Goal: Information Seeking & Learning: Learn about a topic

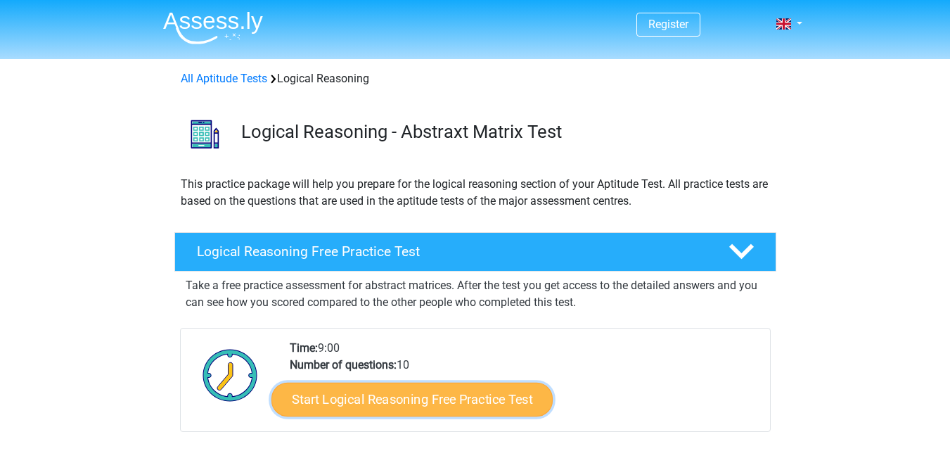
click at [427, 399] on link "Start Logical Reasoning Free Practice Test" at bounding box center [411, 399] width 281 height 34
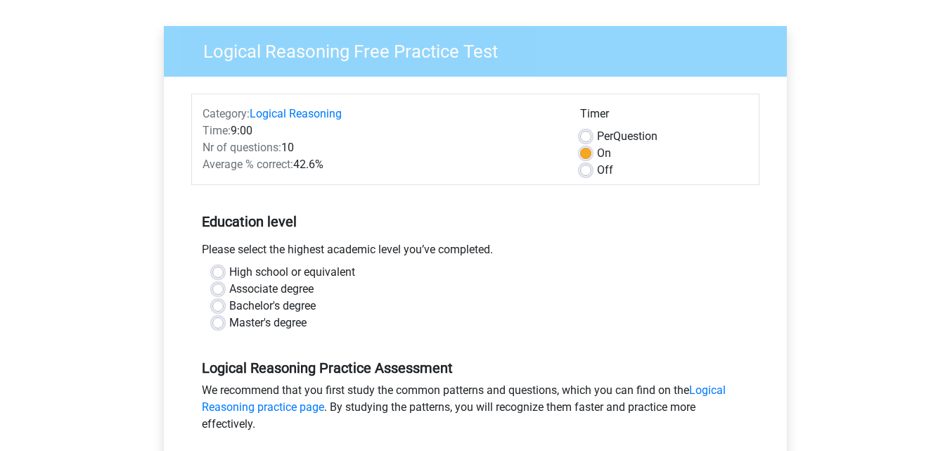
scroll to position [141, 0]
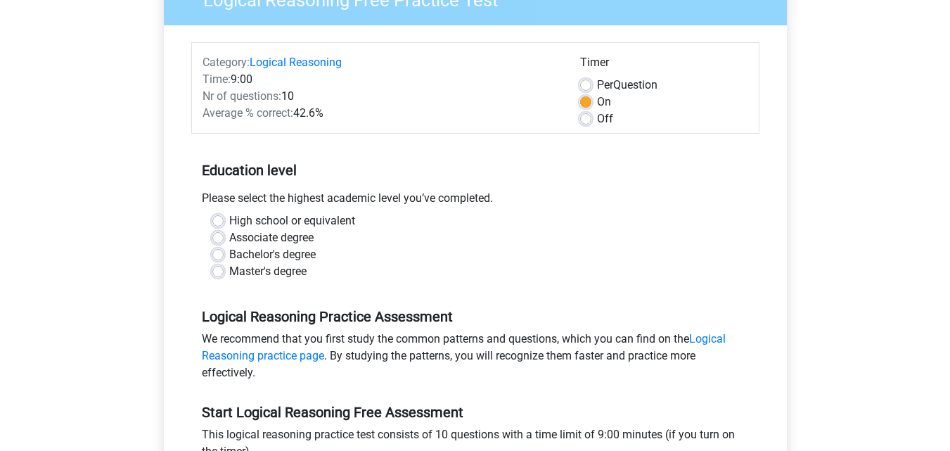
click at [229, 257] on label "Bachelor's degree" at bounding box center [272, 254] width 86 height 17
click at [218, 257] on input "Bachelor's degree" at bounding box center [217, 253] width 11 height 14
radio input "true"
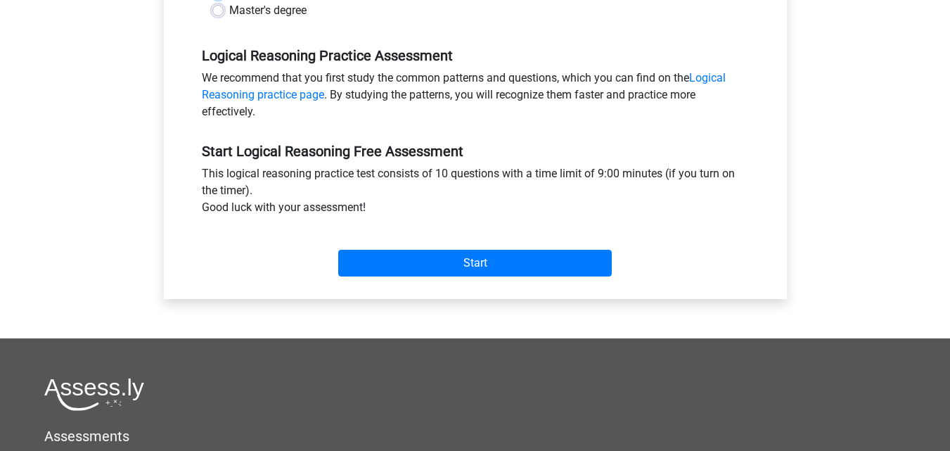
scroll to position [422, 0]
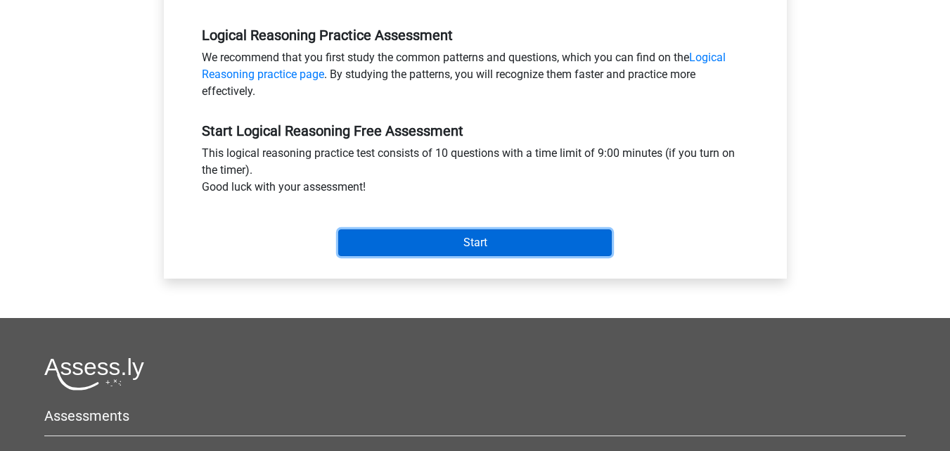
click at [490, 238] on input "Start" at bounding box center [475, 242] width 274 height 27
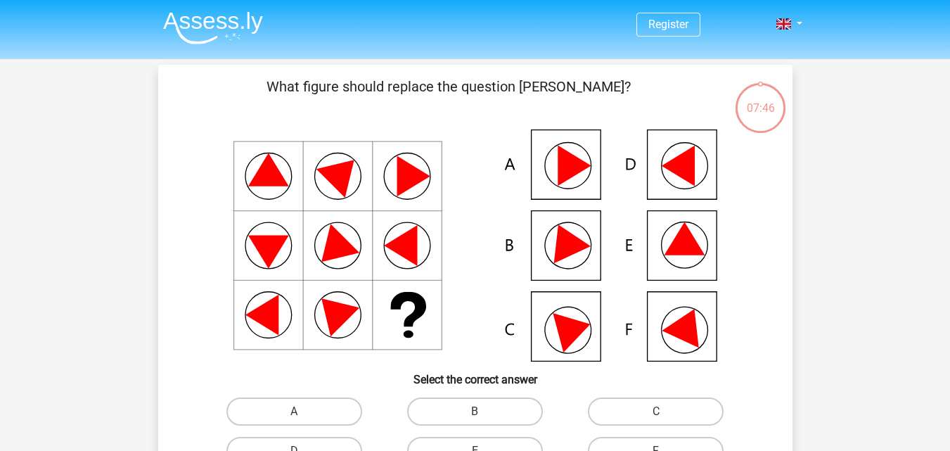
click at [557, 323] on icon at bounding box center [574, 328] width 43 height 48
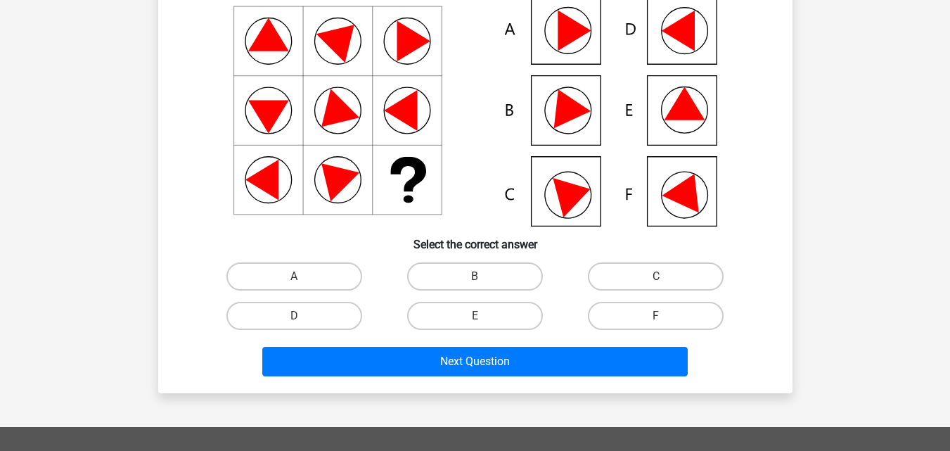
scroll to position [141, 0]
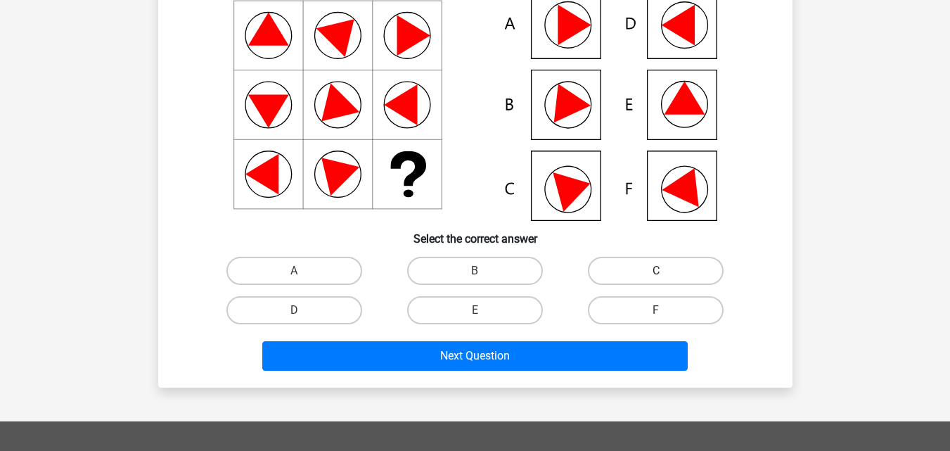
click at [642, 275] on label "C" at bounding box center [656, 271] width 136 height 28
click at [656, 275] on input "C" at bounding box center [660, 275] width 9 height 9
radio input "true"
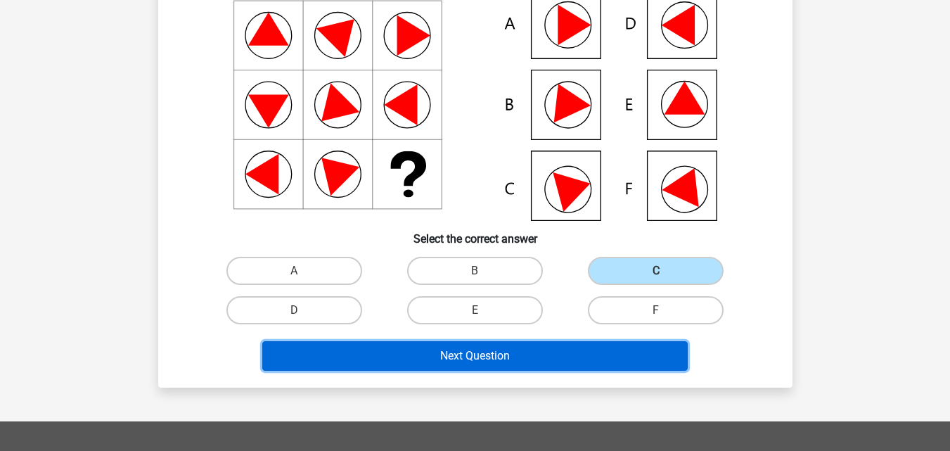
click at [527, 368] on button "Next Question" at bounding box center [474, 356] width 425 height 30
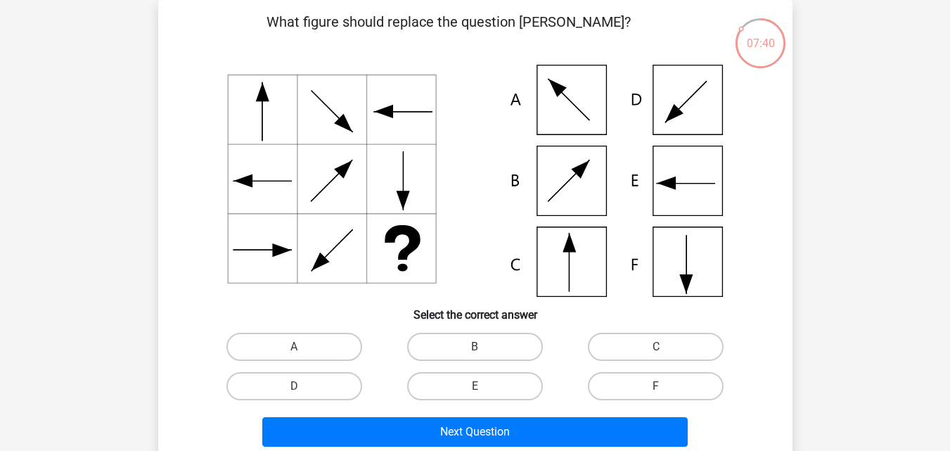
scroll to position [0, 0]
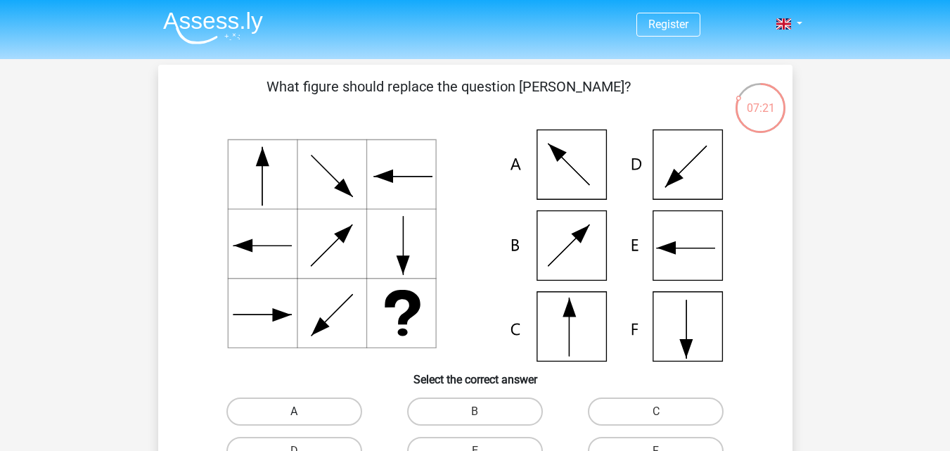
click at [323, 410] on label "A" at bounding box center [294, 411] width 136 height 28
click at [303, 411] on input "A" at bounding box center [298, 415] width 9 height 9
radio input "true"
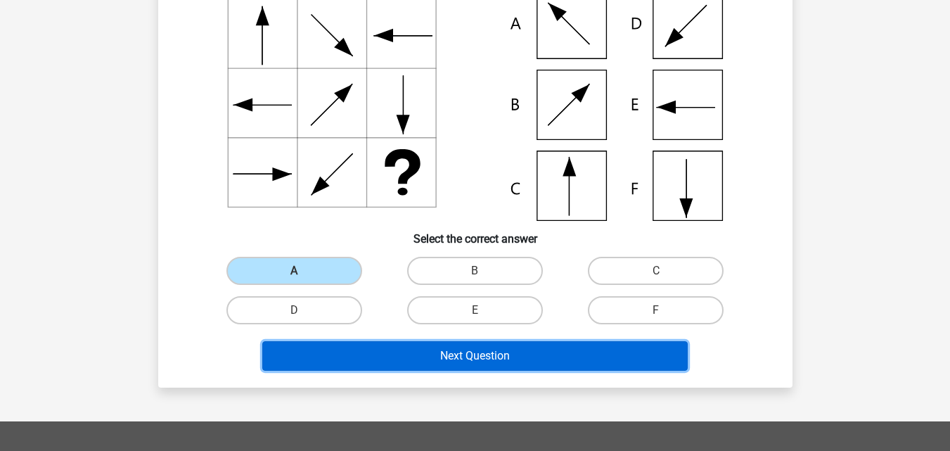
click at [500, 364] on button "Next Question" at bounding box center [474, 356] width 425 height 30
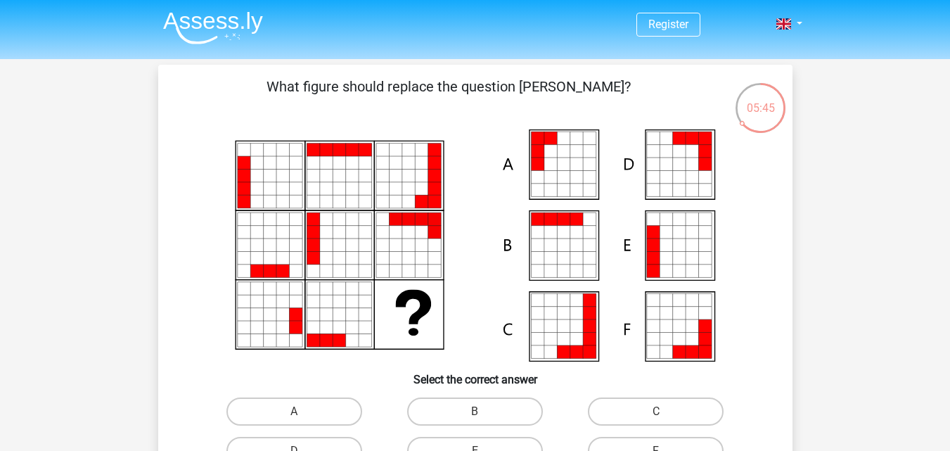
click at [678, 238] on icon at bounding box center [678, 232] width 13 height 13
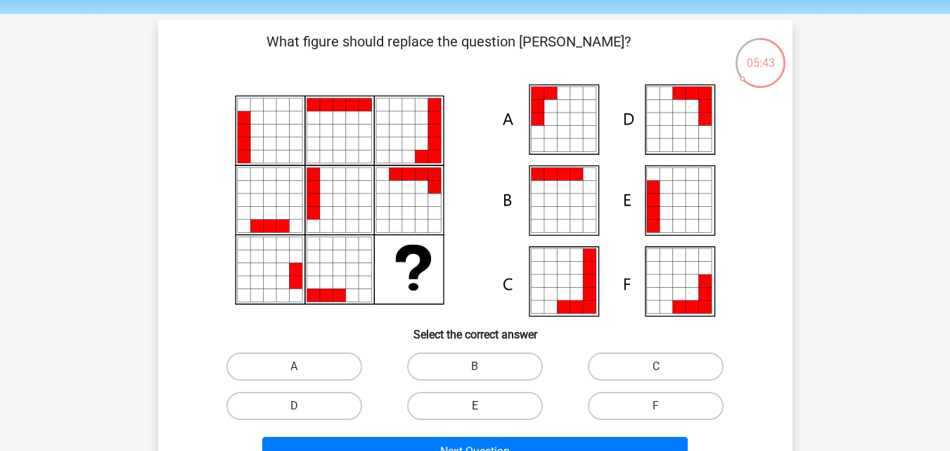
scroll to position [70, 0]
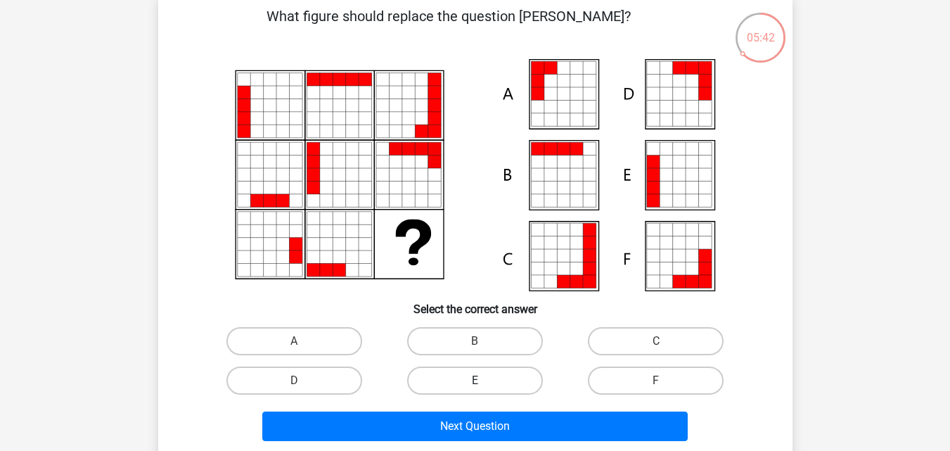
click at [466, 384] on label "E" at bounding box center [475, 380] width 136 height 28
click at [475, 384] on input "E" at bounding box center [479, 384] width 9 height 9
radio input "true"
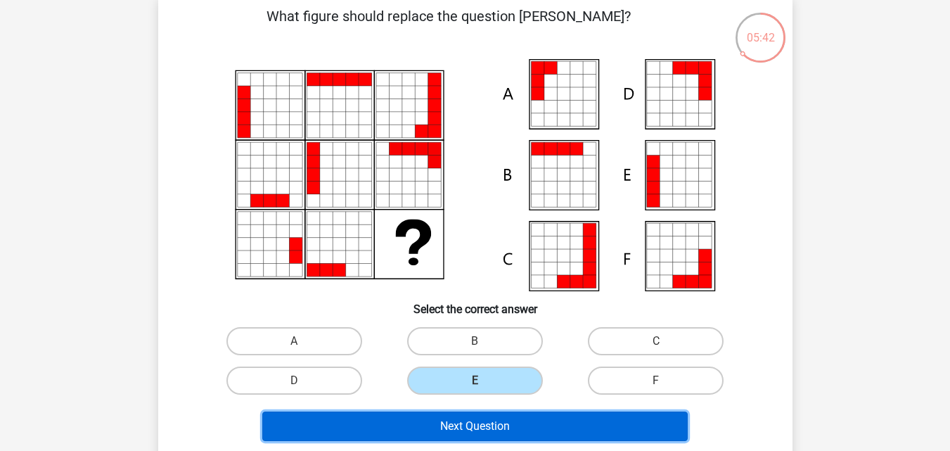
click at [471, 416] on button "Next Question" at bounding box center [474, 426] width 425 height 30
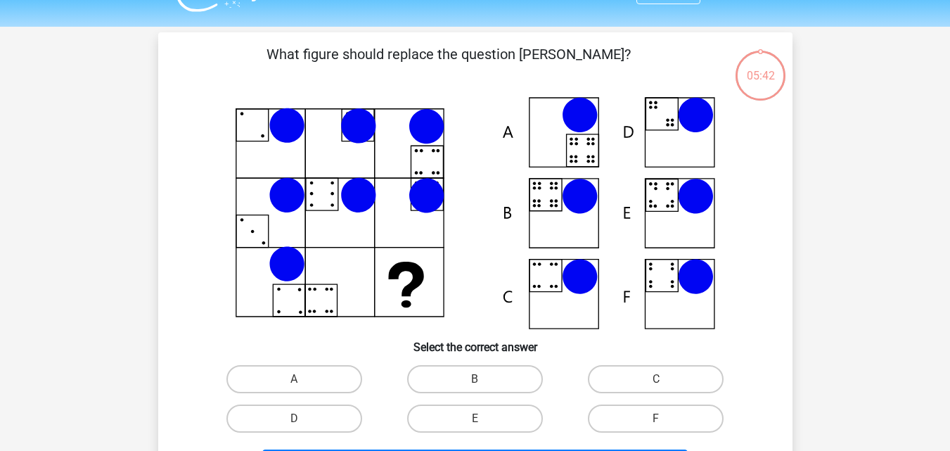
scroll to position [0, 0]
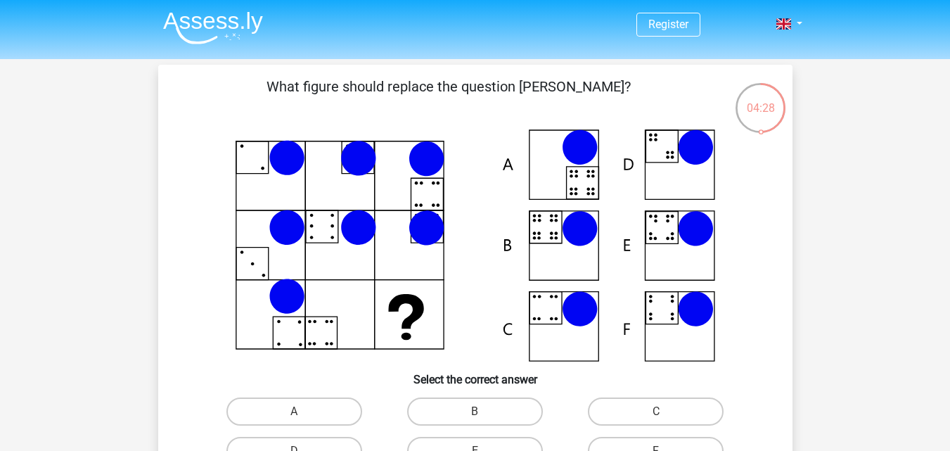
click at [556, 237] on icon at bounding box center [556, 238] width 4 height 4
click at [456, 419] on label "B" at bounding box center [475, 411] width 136 height 28
click at [475, 419] on input "B" at bounding box center [479, 415] width 9 height 9
radio input "true"
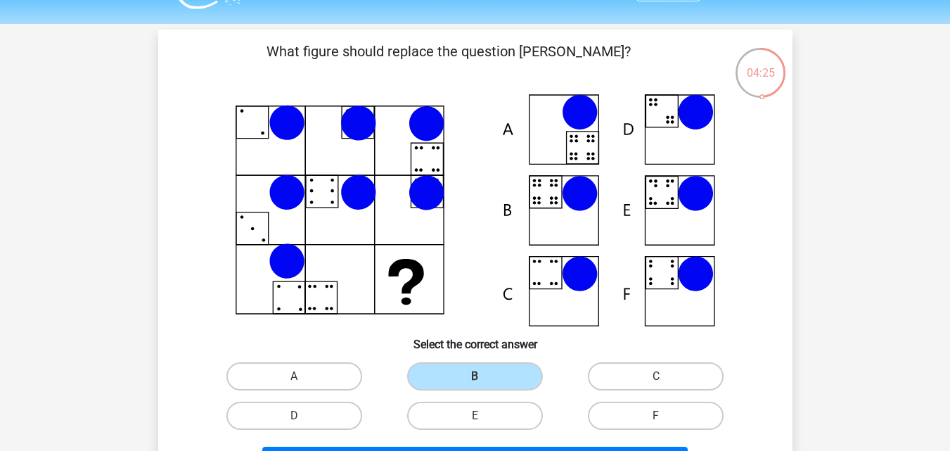
scroll to position [70, 0]
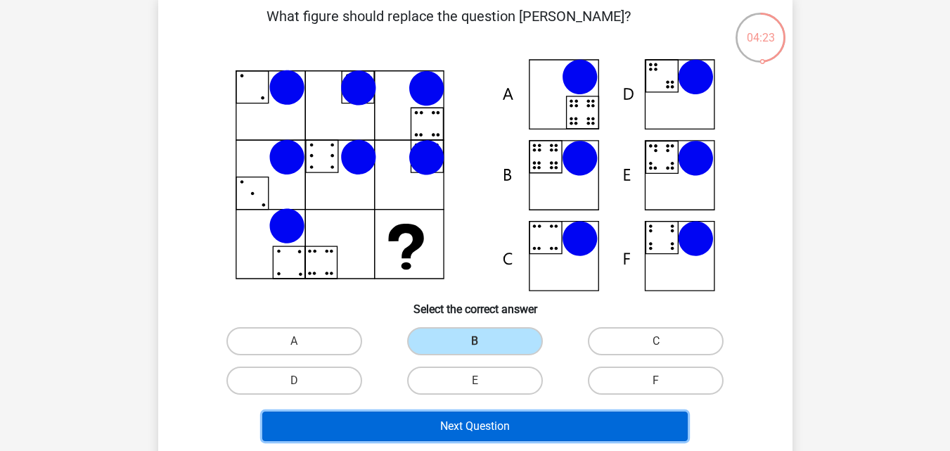
click at [458, 420] on button "Next Question" at bounding box center [474, 426] width 425 height 30
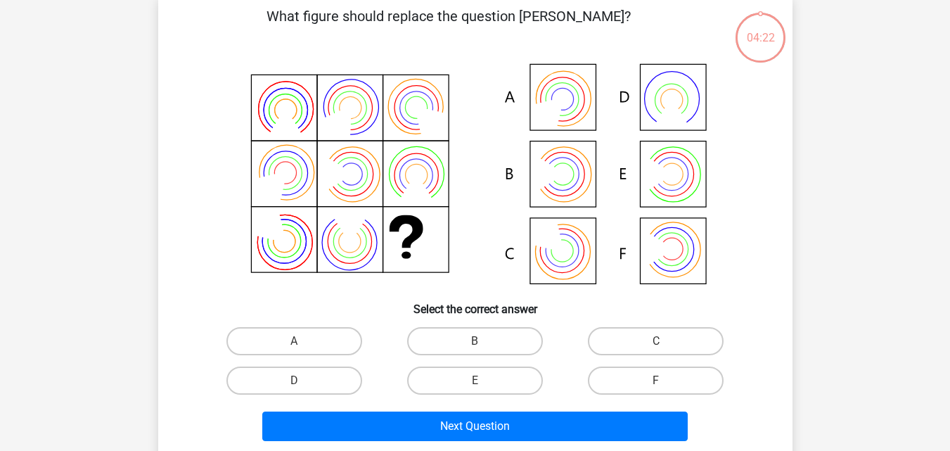
scroll to position [65, 0]
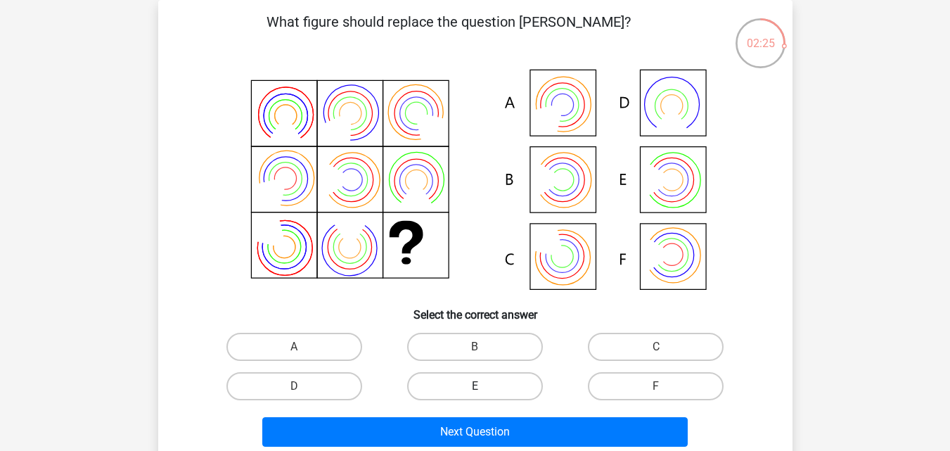
click at [488, 385] on label "E" at bounding box center [475, 386] width 136 height 28
click at [484, 386] on input "E" at bounding box center [479, 390] width 9 height 9
radio input "true"
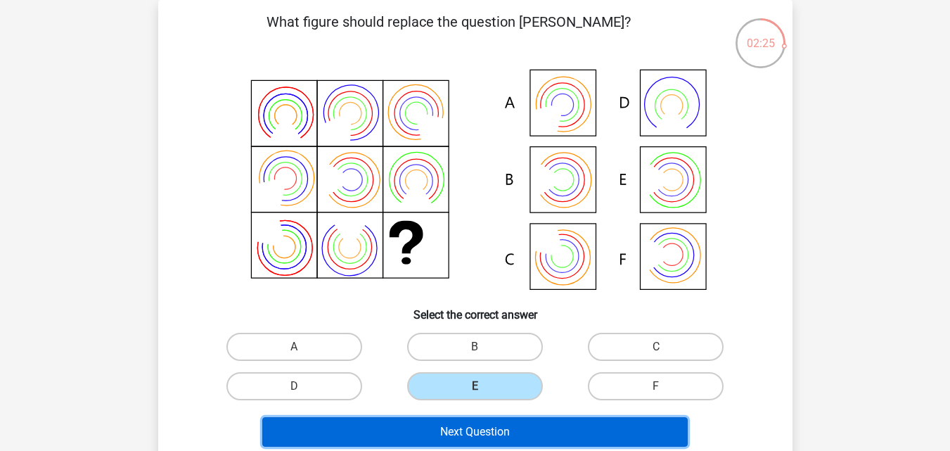
click at [486, 430] on button "Next Question" at bounding box center [474, 432] width 425 height 30
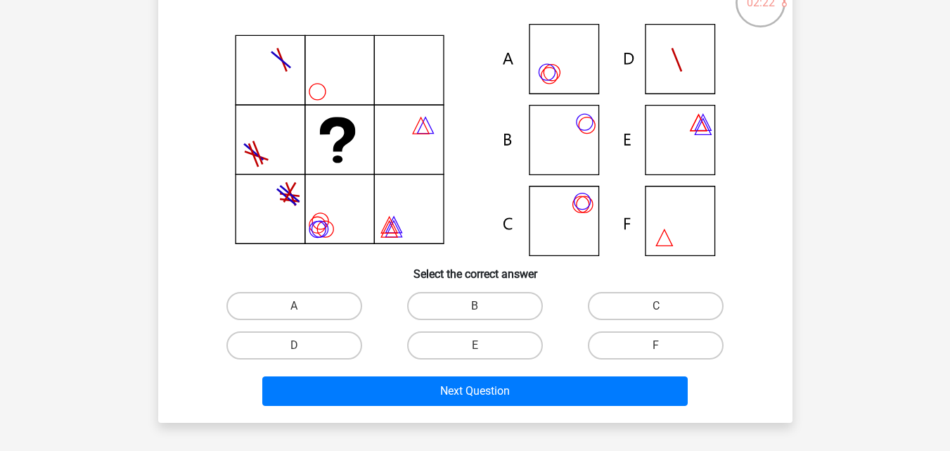
scroll to position [70, 0]
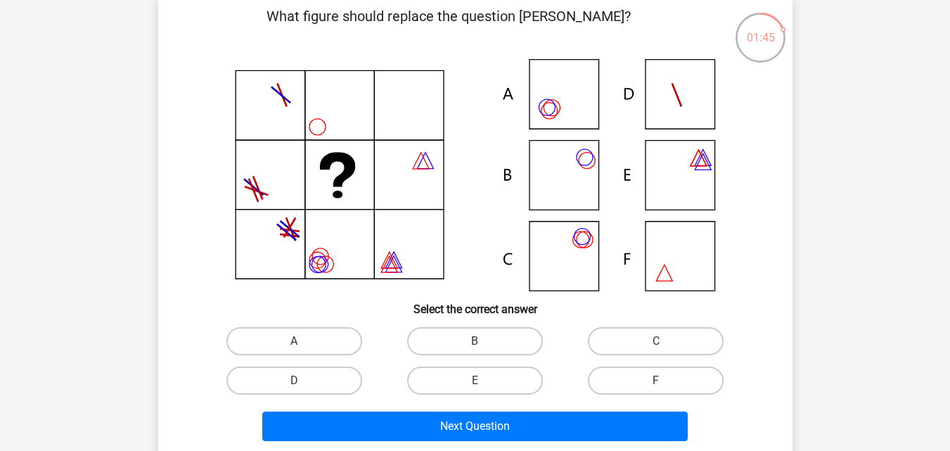
click at [553, 105] on icon at bounding box center [475, 175] width 567 height 232
drag, startPoint x: 268, startPoint y: 316, endPoint x: 272, endPoint y: 330, distance: 14.7
click at [269, 318] on div "What figure should replace the question mark?" at bounding box center [475, 226] width 623 height 441
click at [272, 330] on label "A" at bounding box center [294, 341] width 136 height 28
click at [294, 341] on input "A" at bounding box center [298, 345] width 9 height 9
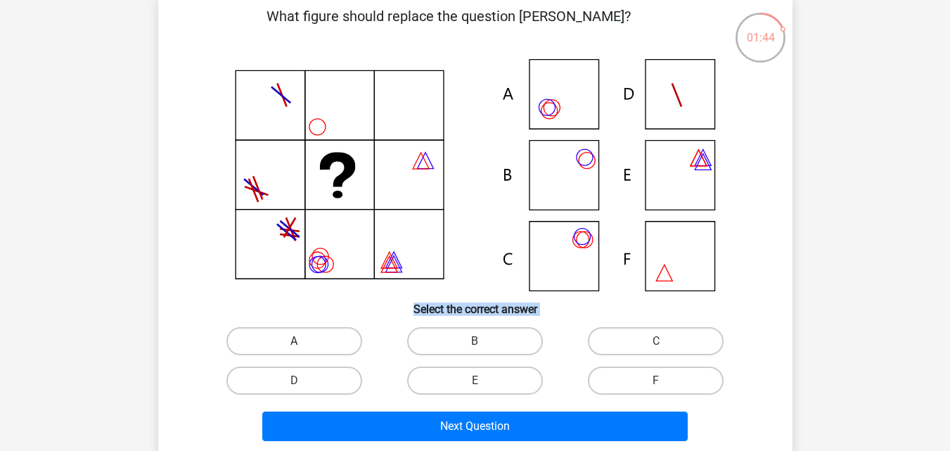
radio input "true"
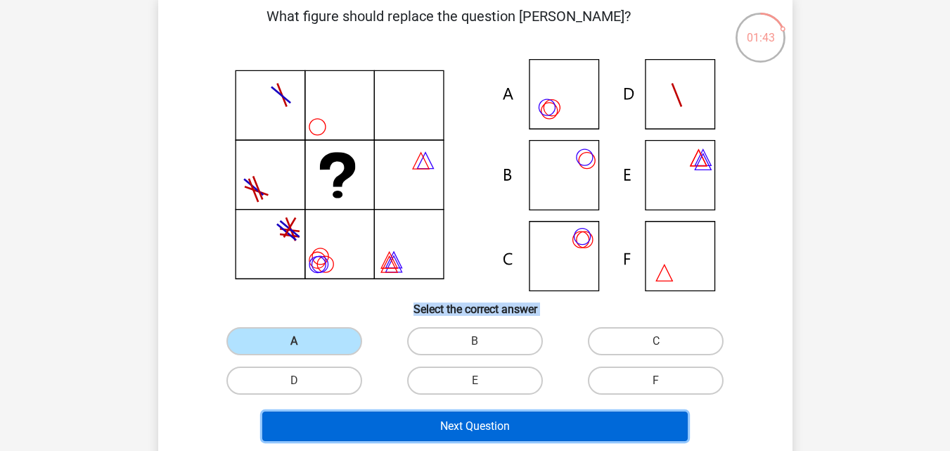
click at [501, 435] on button "Next Question" at bounding box center [474, 426] width 425 height 30
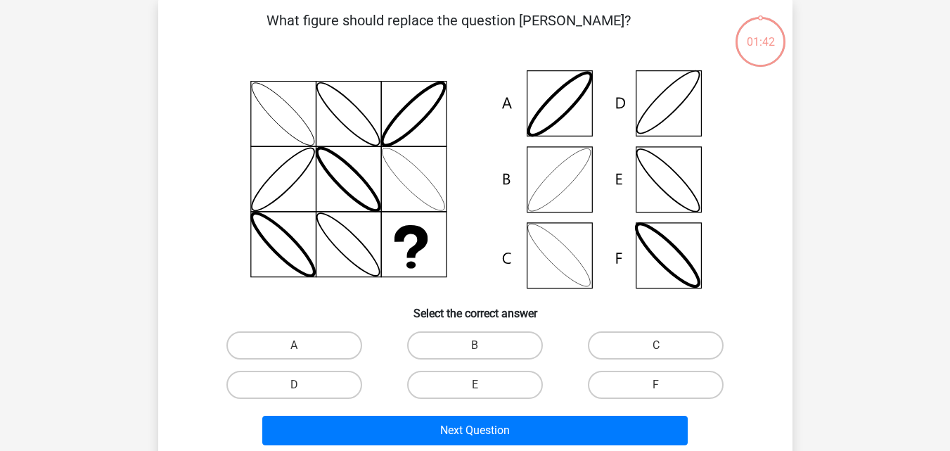
scroll to position [65, 0]
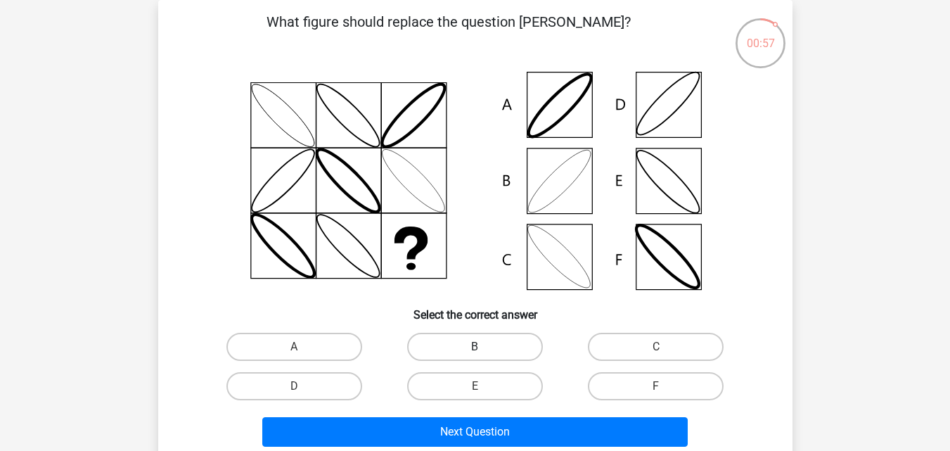
click at [435, 337] on label "B" at bounding box center [475, 347] width 136 height 28
click at [475, 347] on input "B" at bounding box center [479, 351] width 9 height 9
radio input "true"
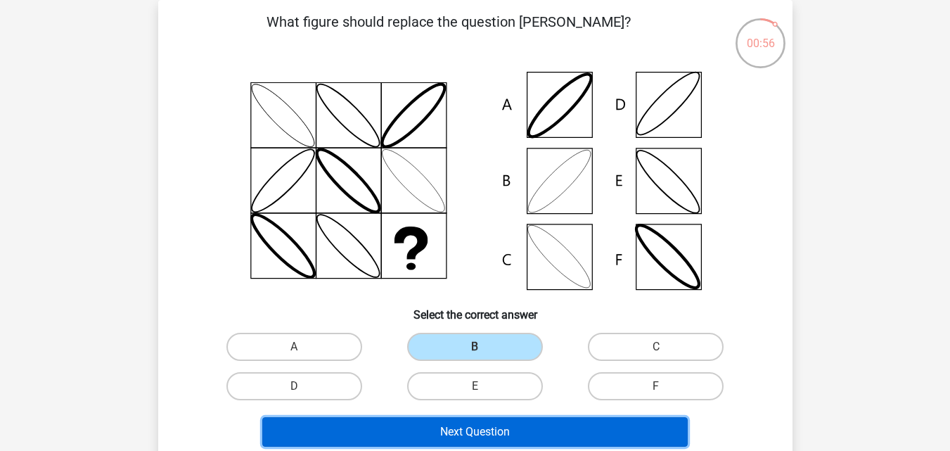
click at [472, 423] on button "Next Question" at bounding box center [474, 432] width 425 height 30
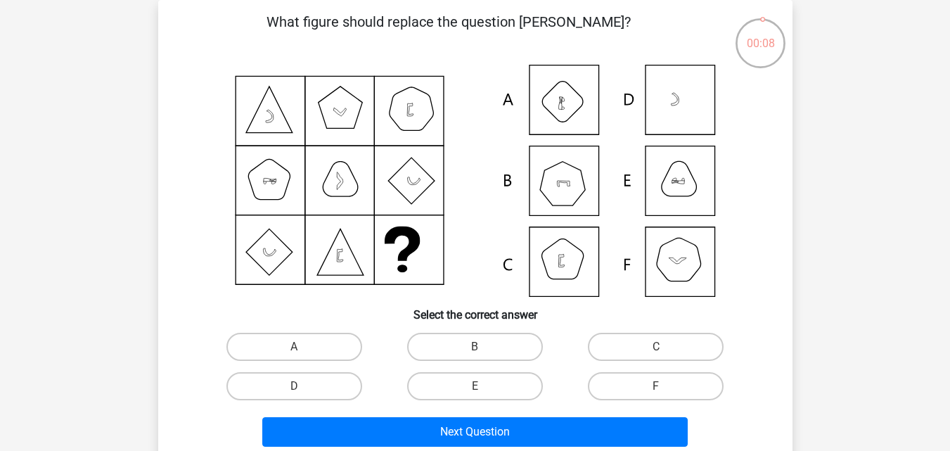
click at [477, 392] on input "E" at bounding box center [479, 390] width 9 height 9
radio input "true"
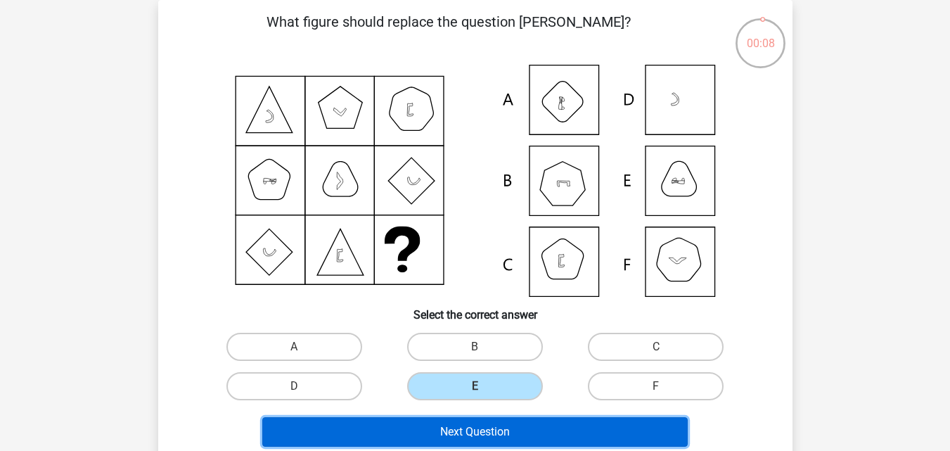
click at [559, 430] on button "Next Question" at bounding box center [474, 432] width 425 height 30
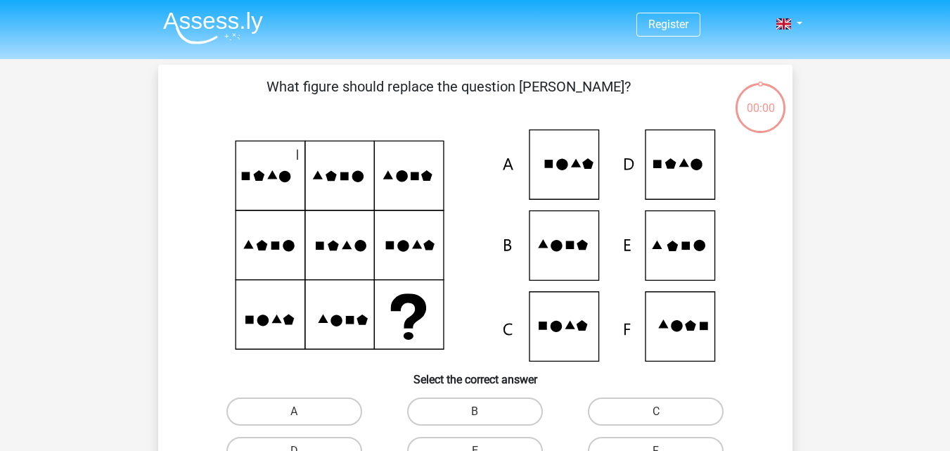
scroll to position [65, 0]
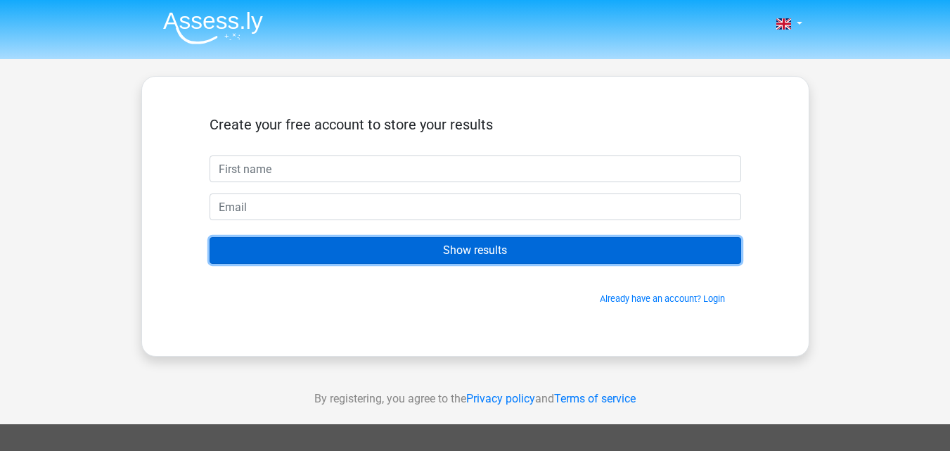
click at [534, 258] on input "Show results" at bounding box center [476, 250] width 532 height 27
